Goal: Information Seeking & Learning: Find contact information

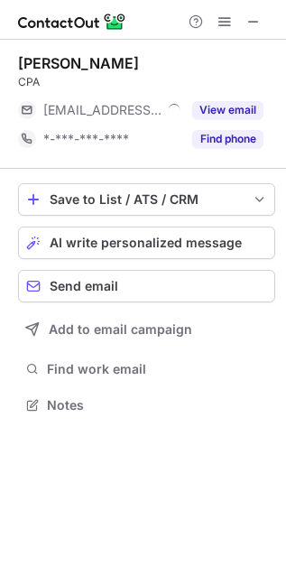
scroll to position [392, 286]
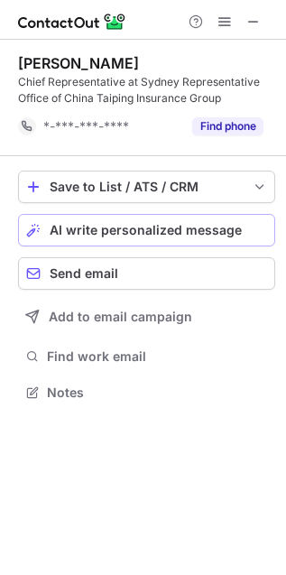
scroll to position [380, 286]
click at [244, 21] on button at bounding box center [254, 22] width 22 height 22
click at [261, 17] on span at bounding box center [253, 21] width 14 height 14
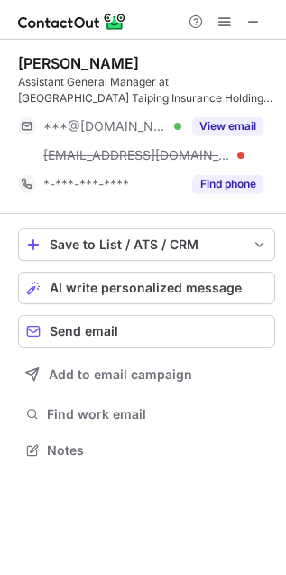
scroll to position [437, 286]
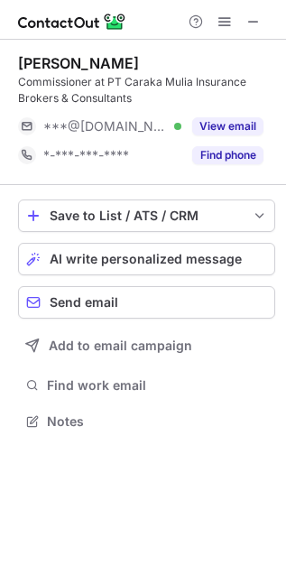
scroll to position [408, 286]
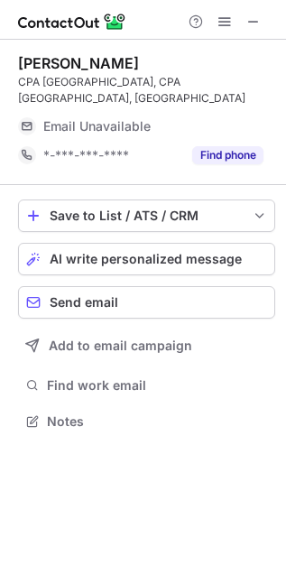
scroll to position [392, 286]
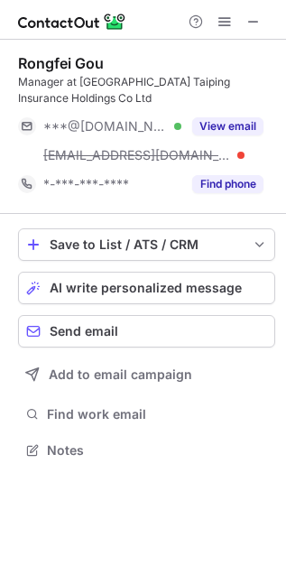
scroll to position [437, 286]
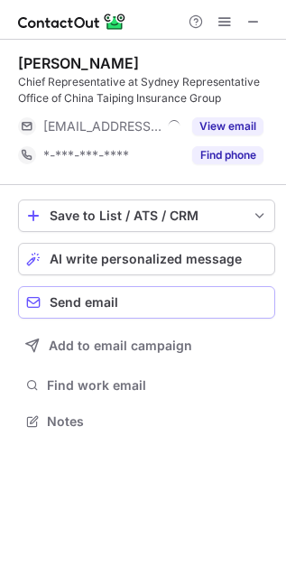
scroll to position [408, 286]
click at [262, 23] on button at bounding box center [254, 22] width 22 height 22
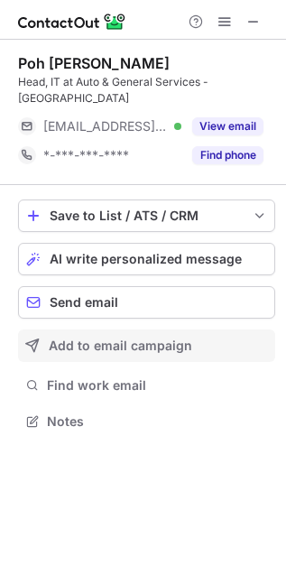
scroll to position [408, 286]
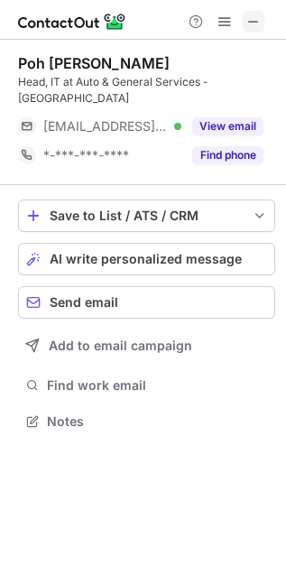
click at [252, 25] on span at bounding box center [253, 21] width 14 height 14
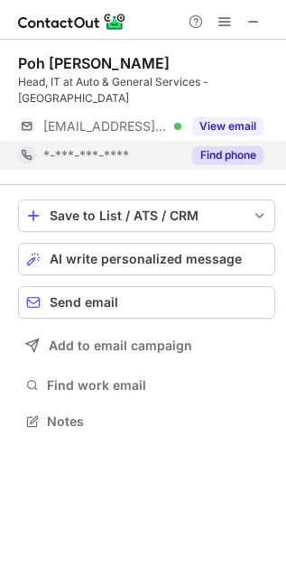
click at [231, 160] on button "Find phone" at bounding box center [227, 155] width 71 height 18
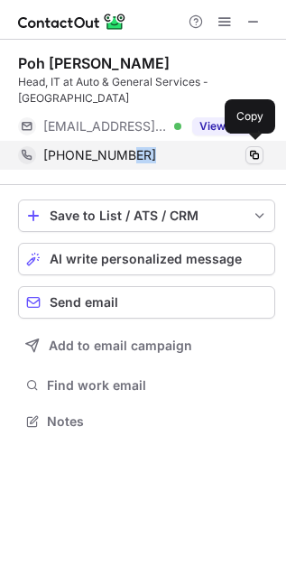
drag, startPoint x: 137, startPoint y: 146, endPoint x: 246, endPoint y: 153, distance: 109.4
click at [246, 153] on div "+6596691549 Copy" at bounding box center [140, 155] width 245 height 29
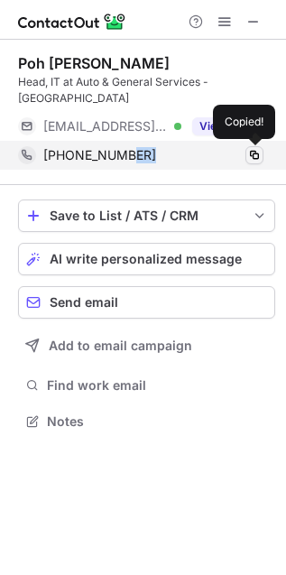
click at [255, 153] on span at bounding box center [254, 155] width 14 height 14
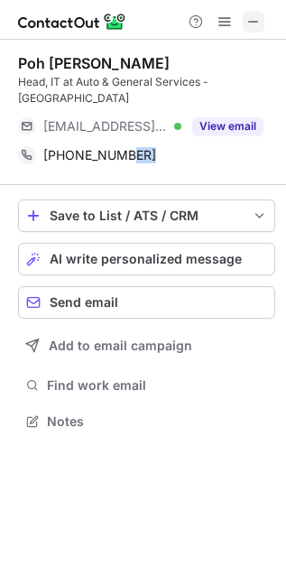
click at [252, 21] on span at bounding box center [253, 21] width 14 height 14
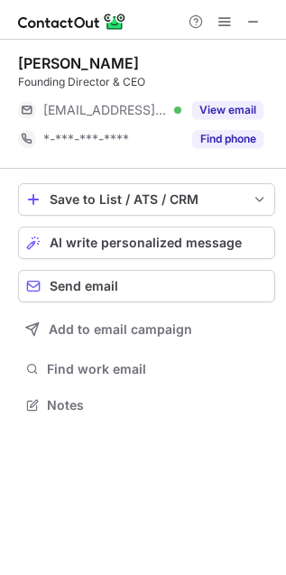
scroll to position [392, 286]
